Goal: Communication & Community: Answer question/provide support

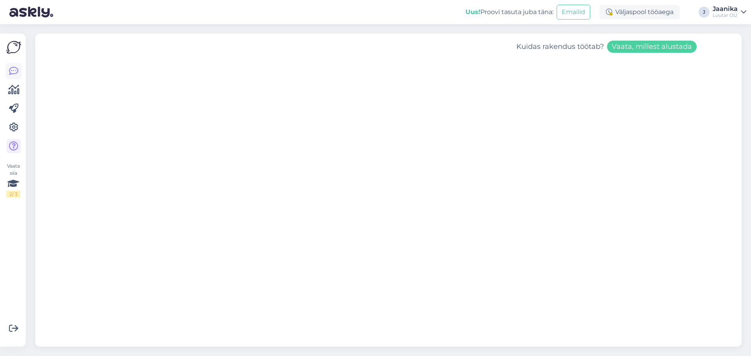
click at [14, 70] on icon at bounding box center [13, 70] width 9 height 9
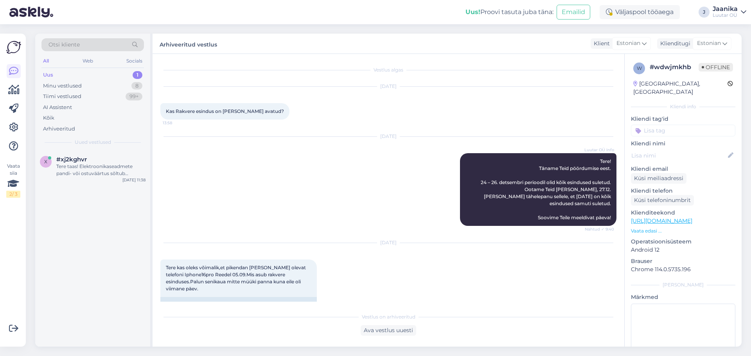
scroll to position [304, 0]
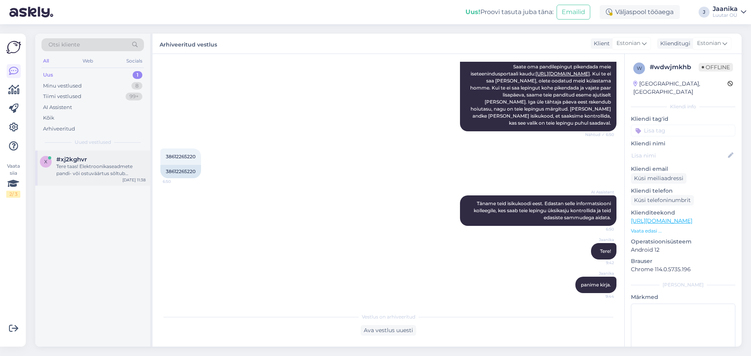
click at [93, 167] on div "Tere taas! Elektroonikaseadmete pandi- või ostuväärtus sõltub mitmest tegurist,…" at bounding box center [100, 170] width 89 height 14
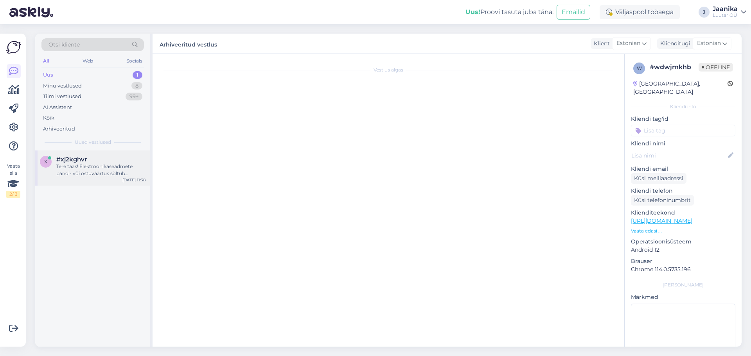
scroll to position [477, 0]
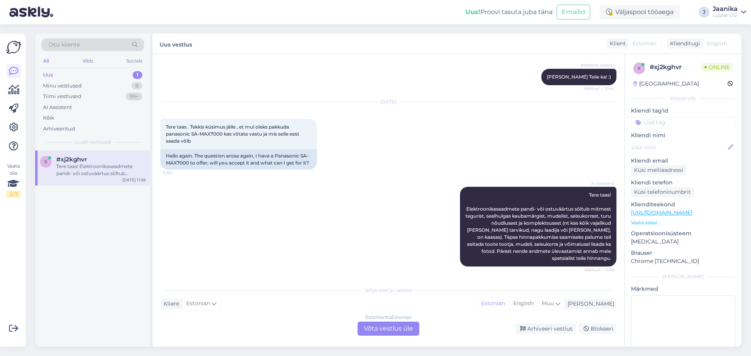
click at [373, 327] on div "Estonian to Estonian Võta vestlus üle" at bounding box center [388, 329] width 62 height 14
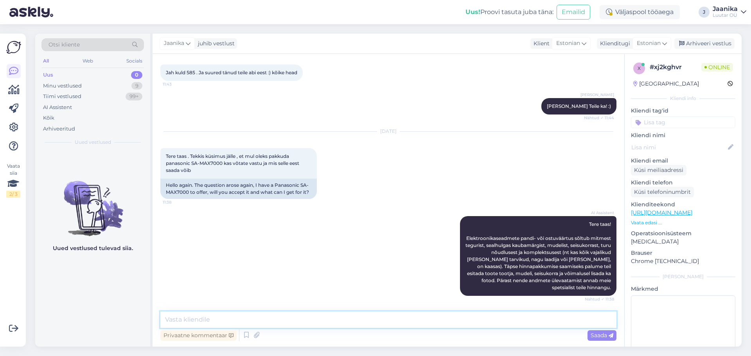
click at [308, 319] on textarea at bounding box center [388, 320] width 456 height 16
type textarea "Tere"
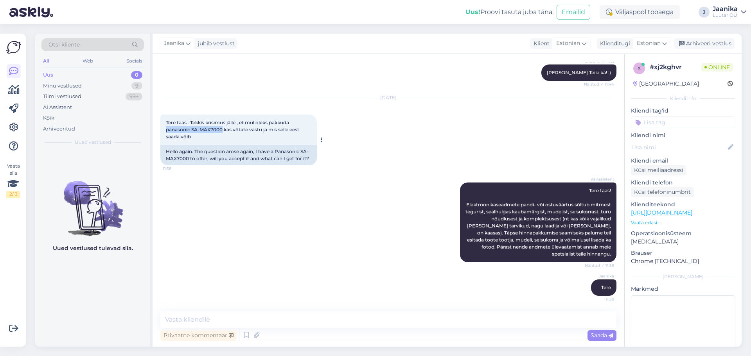
drag, startPoint x: 222, startPoint y: 131, endPoint x: 163, endPoint y: 131, distance: 59.4
click at [163, 131] on div "Tere taas . Tekkis küsimus jälle , et mul oleks pakkuda panasonic SA-MAX7000 ka…" at bounding box center [238, 130] width 156 height 31
copy span "panasonic SA-MAX7000"
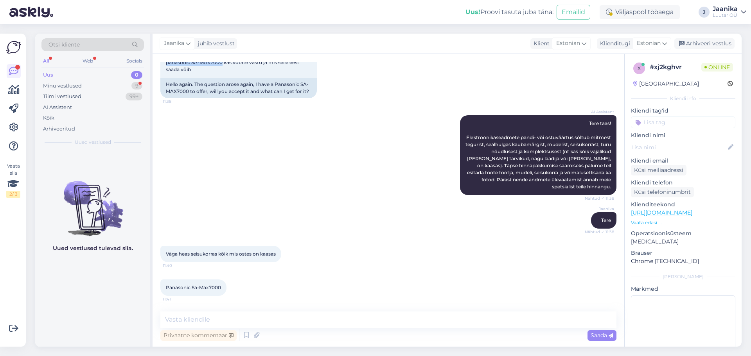
scroll to position [582, 0]
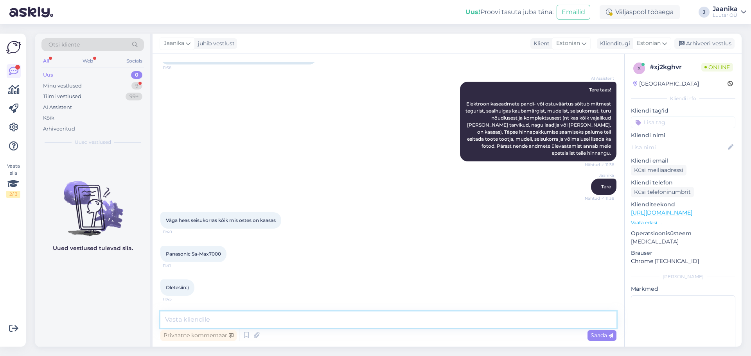
click at [234, 322] on textarea at bounding box center [388, 320] width 456 height 16
type textarea "jah"
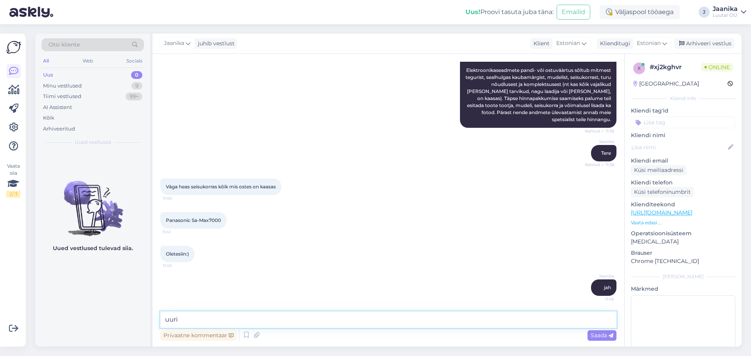
type textarea "uurin"
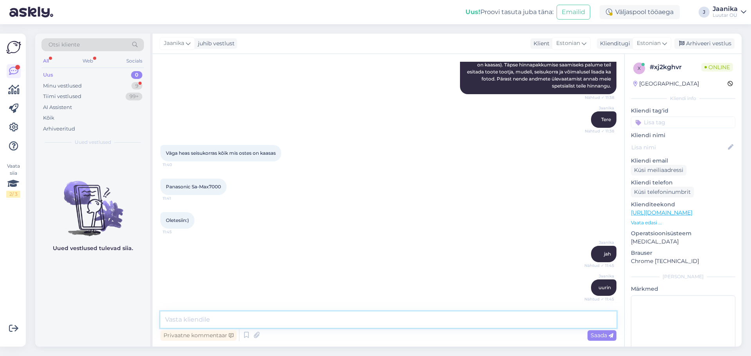
scroll to position [683, 0]
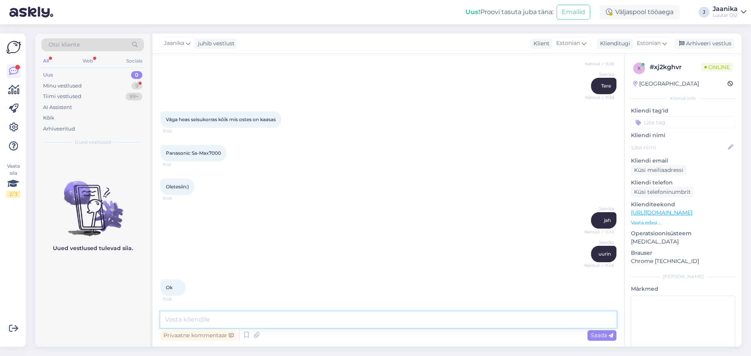
click at [261, 319] on textarea at bounding box center [388, 320] width 456 height 16
type textarea "ei võta"
